Goal: Transaction & Acquisition: Purchase product/service

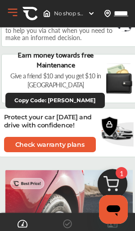
scroll to position [944, 0]
click at [67, 65] on p "Earn money towards free Maintenance" at bounding box center [55, 60] width 101 height 20
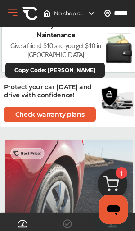
click at [111, 61] on img at bounding box center [119, 48] width 26 height 31
click at [121, 54] on img at bounding box center [119, 48] width 26 height 31
click at [86, 66] on button "Copy Code: [PERSON_NAME]" at bounding box center [54, 70] width 99 height 15
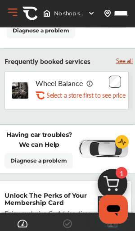
scroll to position [690, 0]
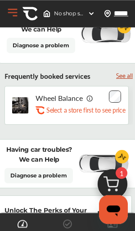
click at [122, 76] on link "See all" at bounding box center [124, 75] width 17 height 8
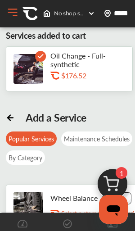
click at [83, 72] on div "$176.52" at bounding box center [106, 75] width 90 height 9
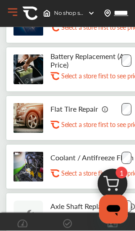
scroll to position [623, 0]
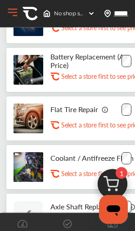
click at [115, 208] on img at bounding box center [112, 186] width 43 height 43
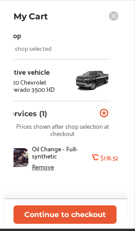
scroll to position [0, 8]
click at [74, 224] on button "Continue to checkout" at bounding box center [65, 214] width 103 height 18
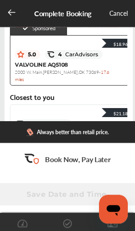
scroll to position [126, 0]
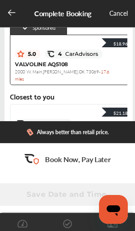
click at [82, 68] on div "VALVOLINE AQ5108 [STREET_ADDRESS][PERSON_NAME] - 17.6 miles" at bounding box center [66, 72] width 102 height 22
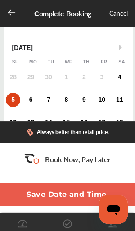
scroll to position [52, 0]
click at [122, 81] on div "4" at bounding box center [120, 77] width 14 height 14
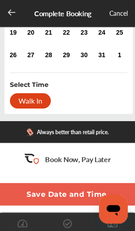
scroll to position [164, 0]
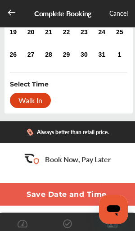
click at [43, 104] on div "Walk In" at bounding box center [30, 100] width 41 height 15
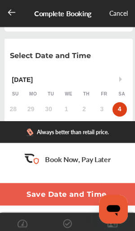
scroll to position [0, 0]
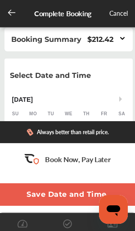
click at [112, 38] on div "$212.42" at bounding box center [100, 39] width 26 height 9
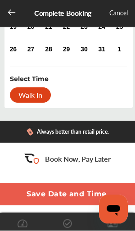
scroll to position [598, 0]
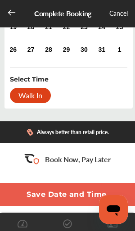
click at [36, 93] on div "Walk In" at bounding box center [30, 95] width 41 height 15
click at [60, 206] on button "Save Date and Time" at bounding box center [67, 194] width 158 height 23
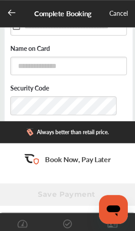
scroll to position [146, 0]
